Goal: Use online tool/utility: Utilize a website feature to perform a specific function

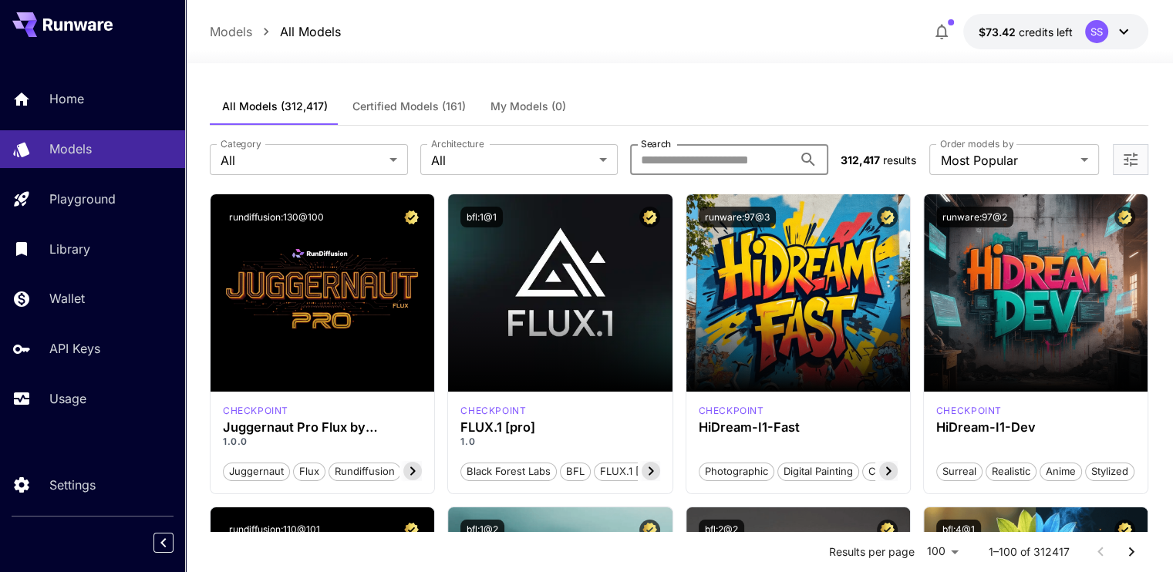
click at [753, 160] on input "Search" at bounding box center [711, 159] width 163 height 31
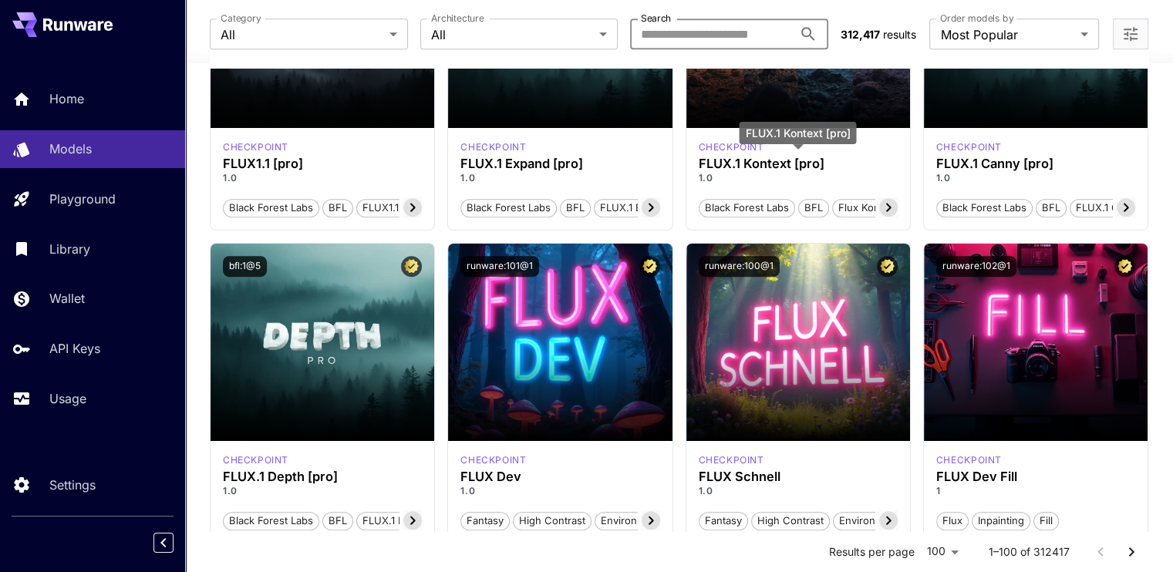
scroll to position [895, 0]
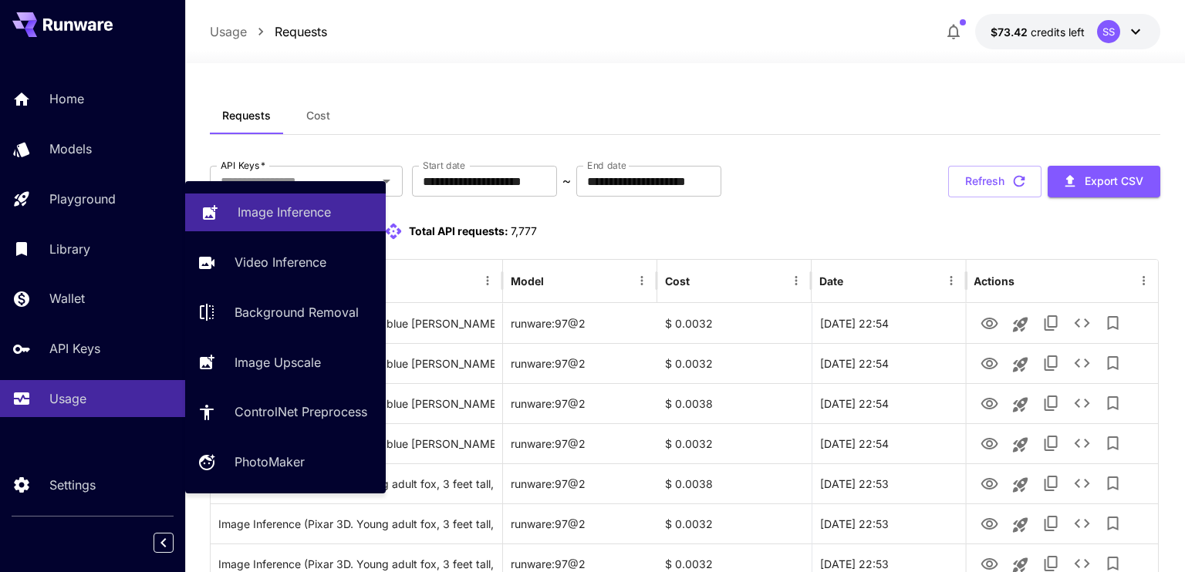
click at [276, 208] on p "Image Inference" at bounding box center [284, 212] width 93 height 19
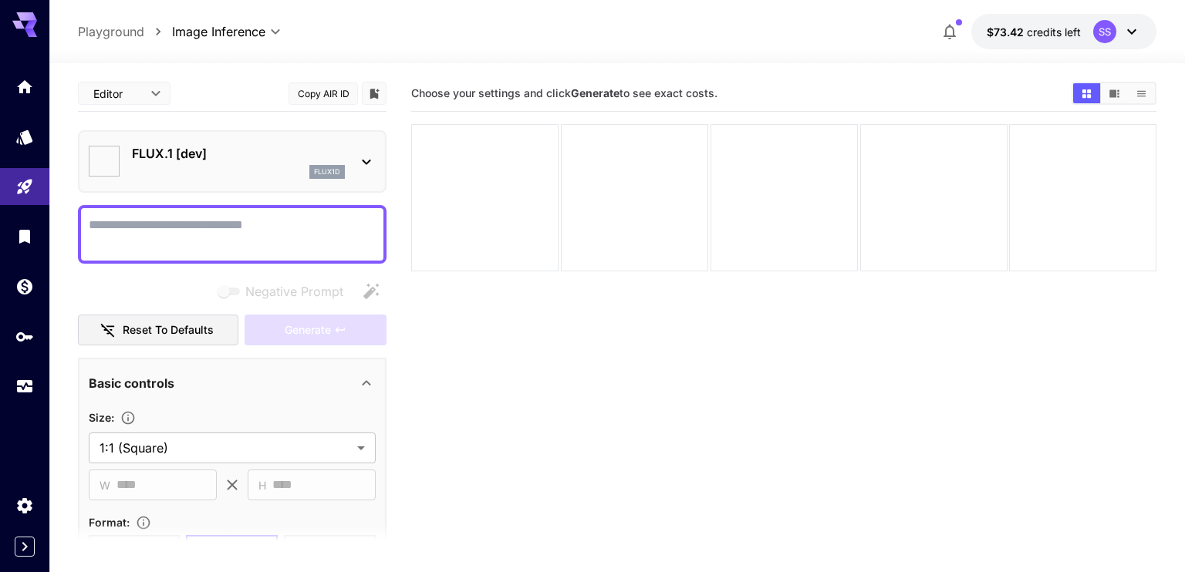
type input "**********"
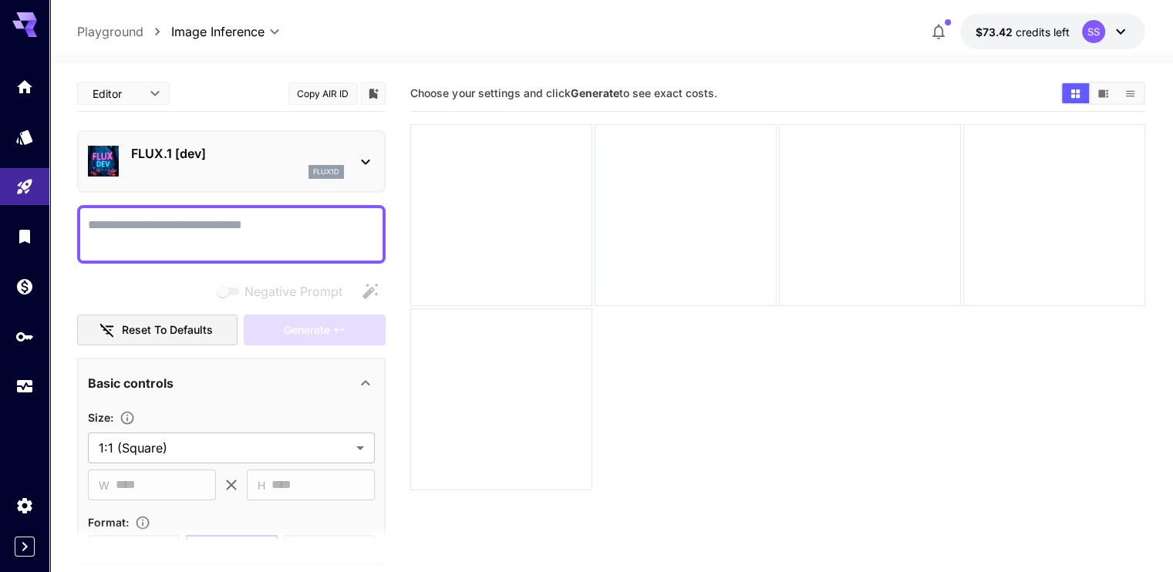
click at [315, 232] on textarea "Negative Prompt" at bounding box center [231, 234] width 287 height 37
click at [359, 162] on icon at bounding box center [365, 162] width 19 height 19
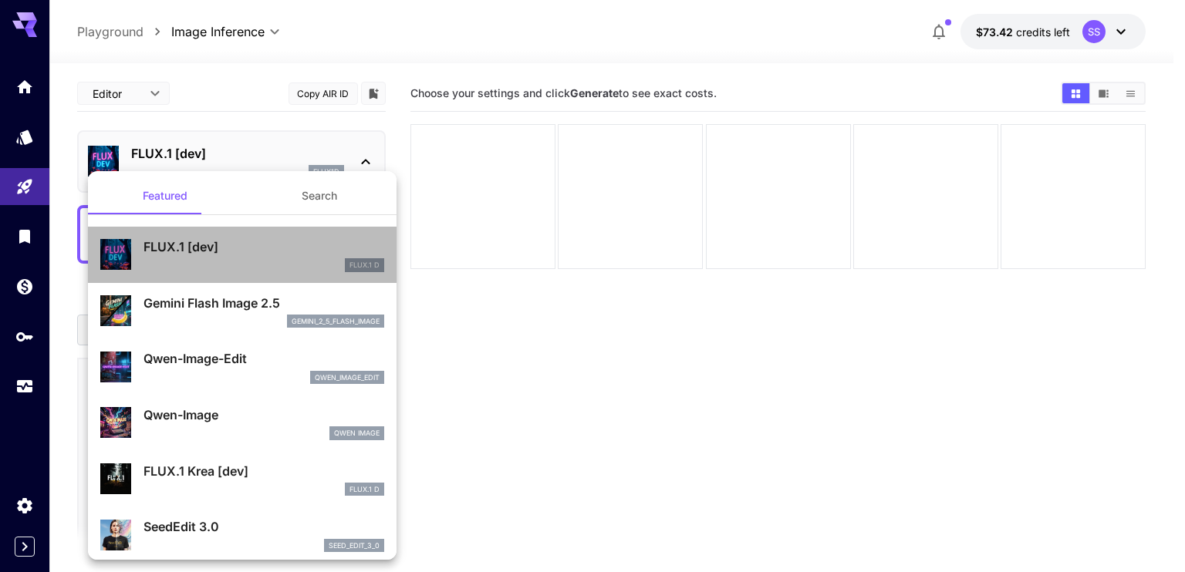
click at [256, 268] on div "FLUX.1 D" at bounding box center [263, 265] width 241 height 14
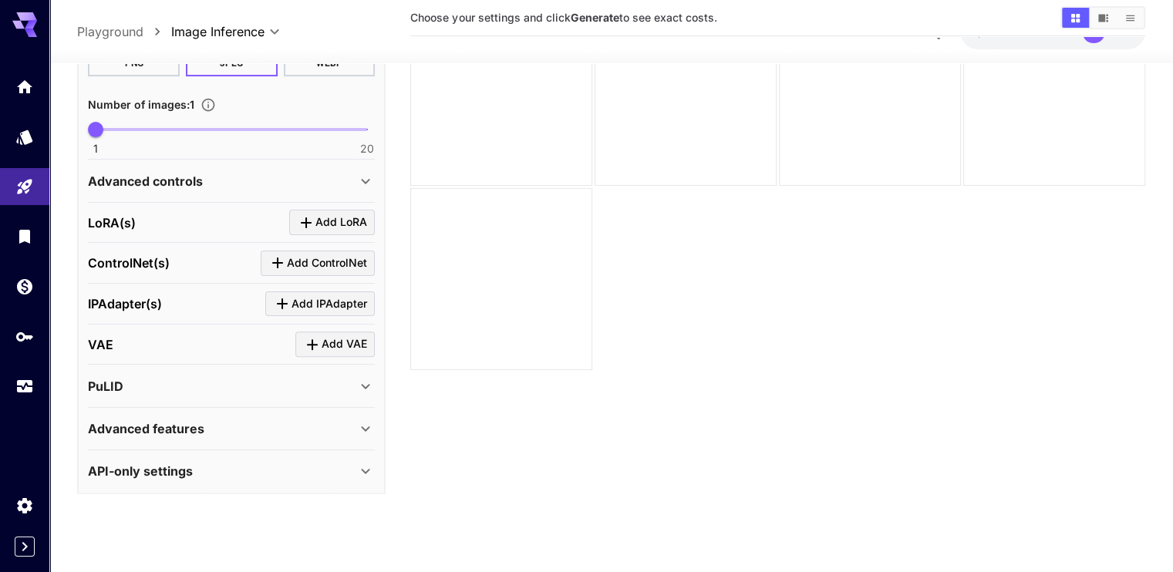
scroll to position [122, 0]
click at [319, 411] on div "Advanced features" at bounding box center [231, 427] width 287 height 37
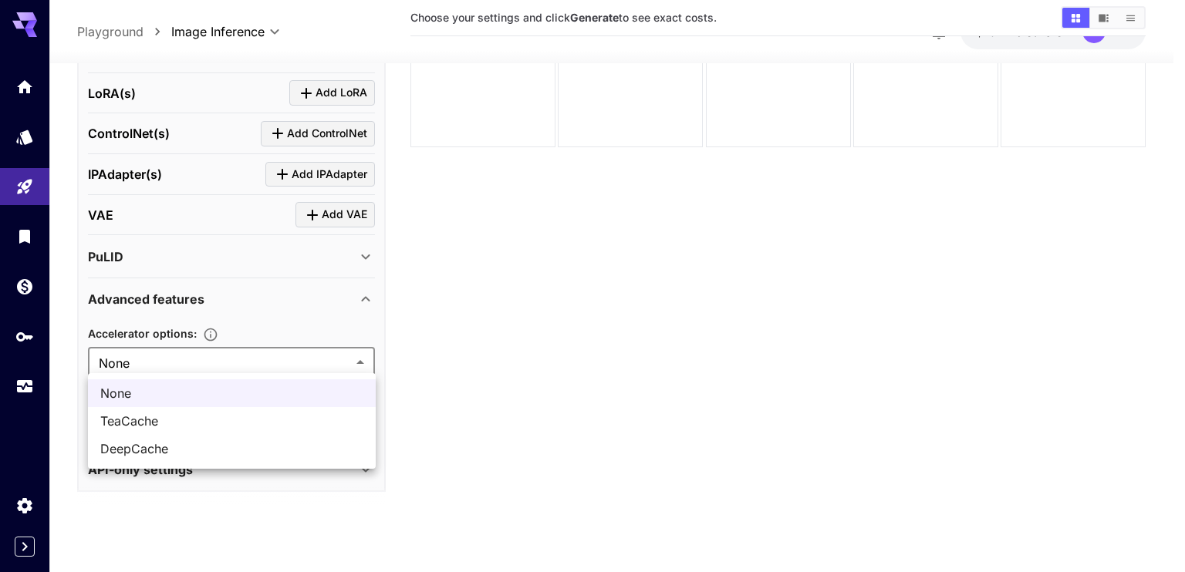
click at [325, 370] on body "**********" at bounding box center [592, 225] width 1185 height 694
click at [552, 394] on div at bounding box center [592, 286] width 1185 height 572
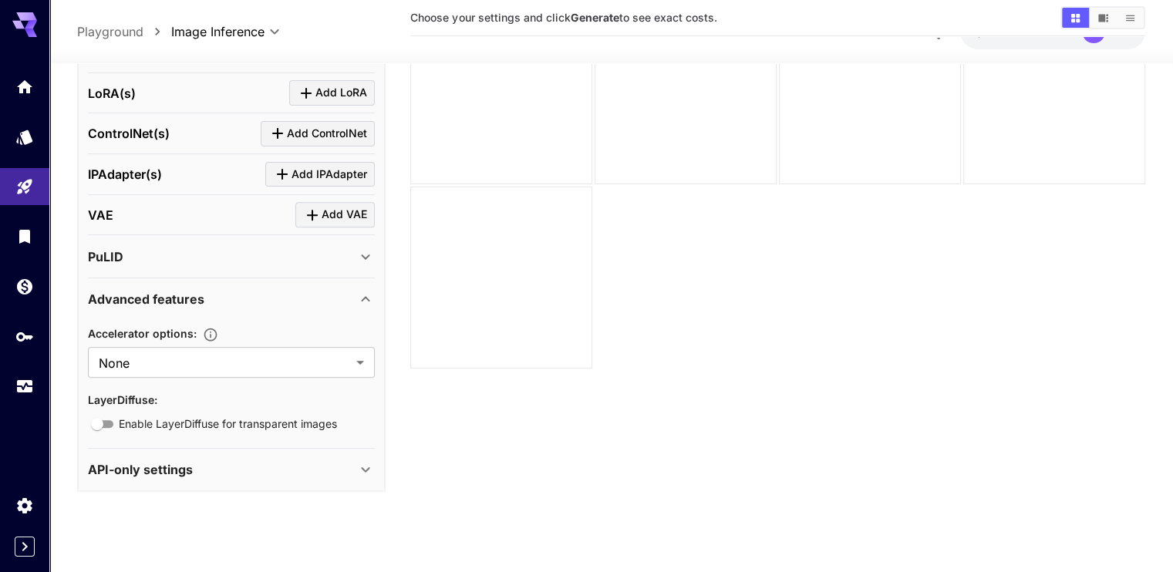
click at [309, 471] on div "API-only settings" at bounding box center [222, 470] width 268 height 19
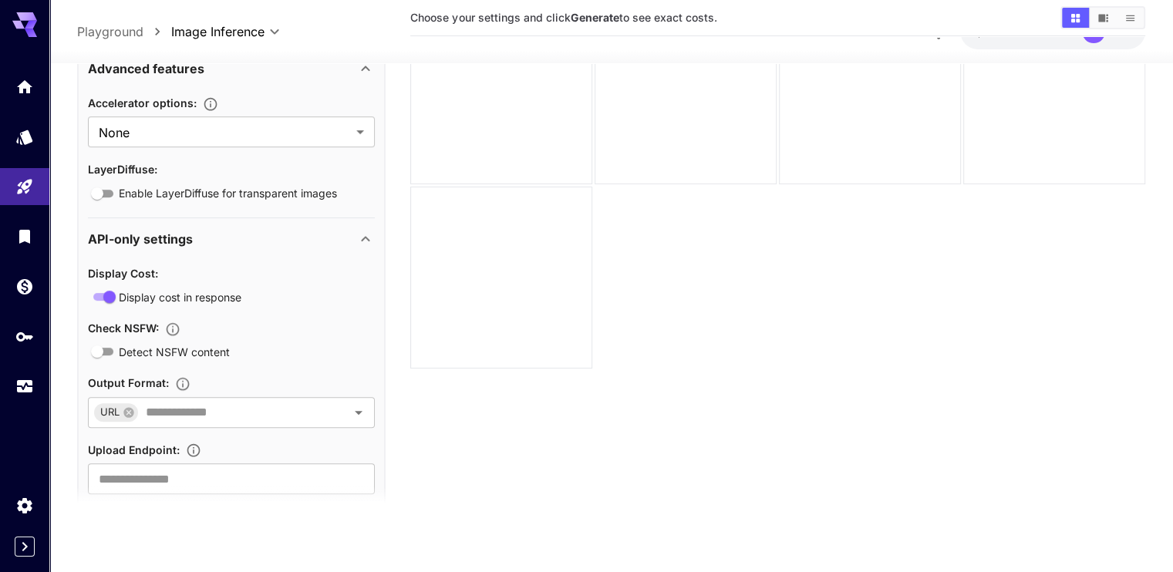
scroll to position [841, 0]
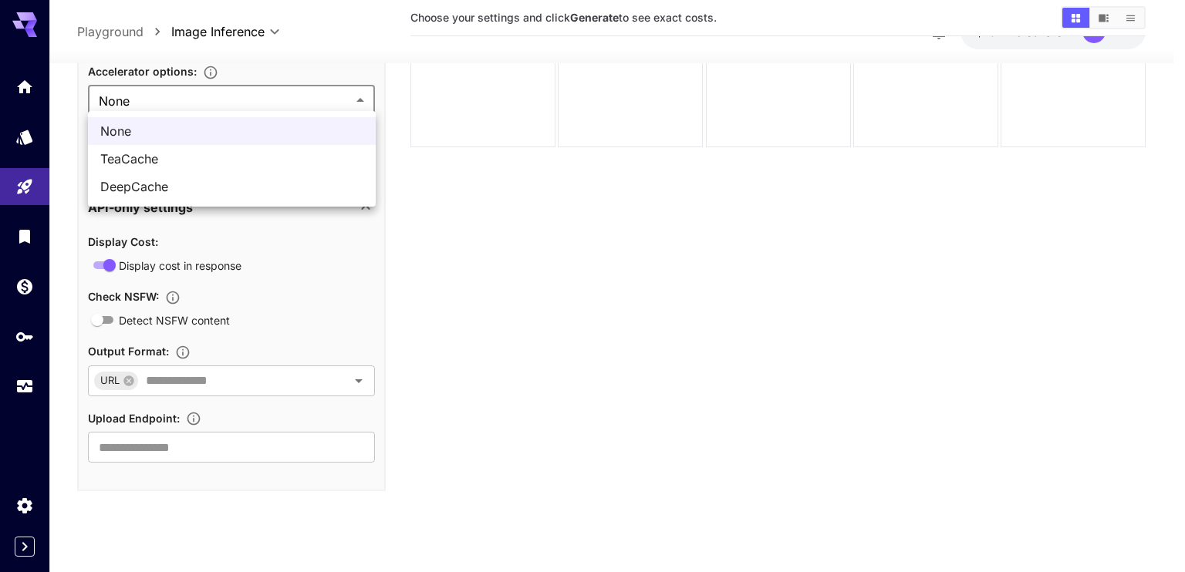
click at [272, 105] on body "**********" at bounding box center [592, 225] width 1185 height 694
click at [287, 274] on div at bounding box center [592, 286] width 1185 height 572
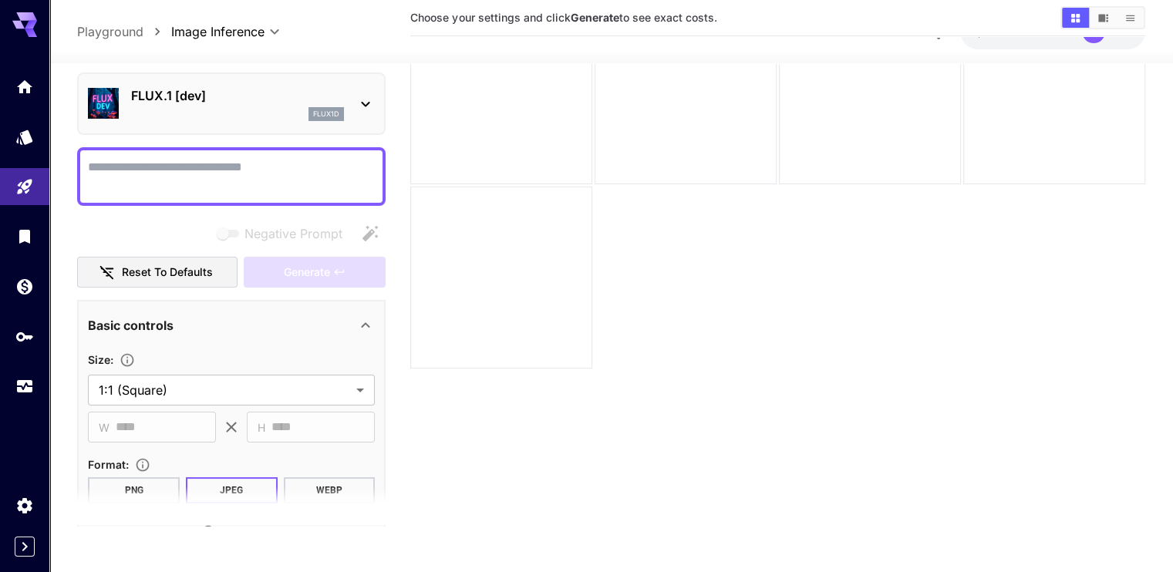
scroll to position [0, 0]
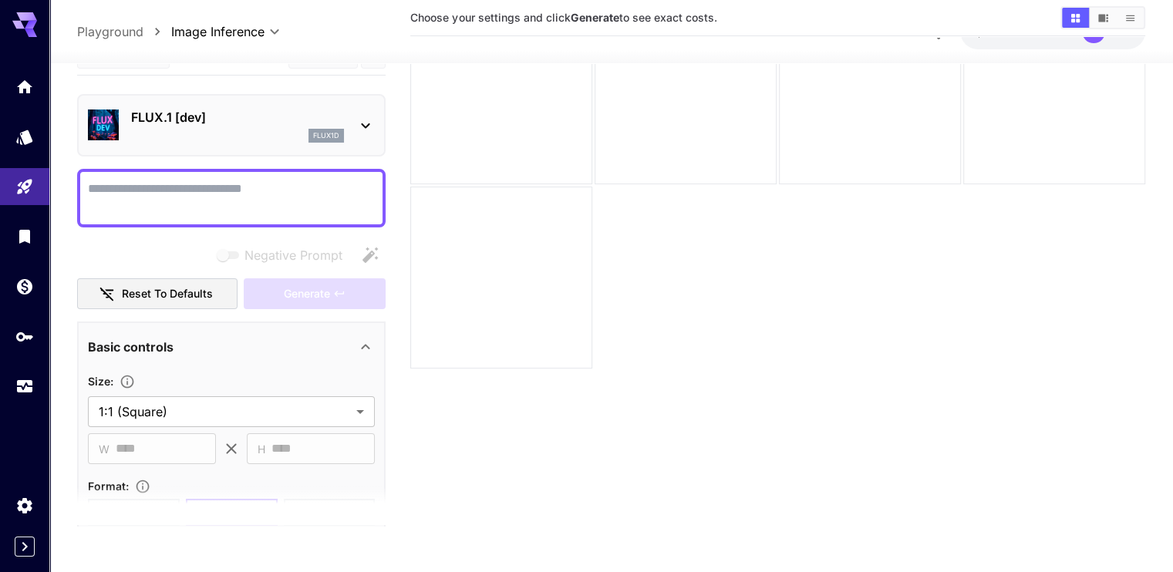
click at [693, 289] on section "Choose your settings and click Generate to see exact costs." at bounding box center [777, 240] width 734 height 572
